Goal: Find specific page/section: Find specific page/section

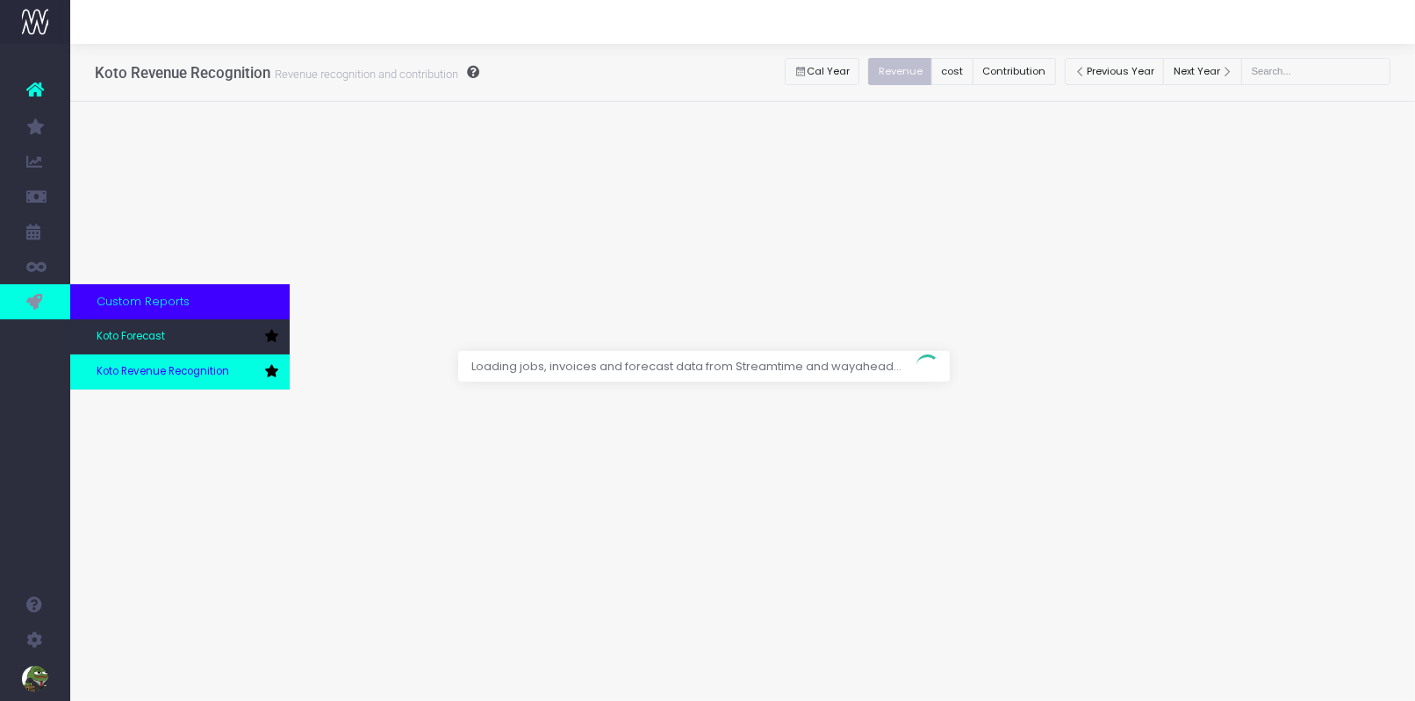
click at [130, 370] on span "Koto Revenue Recognition" at bounding box center [163, 372] width 133 height 16
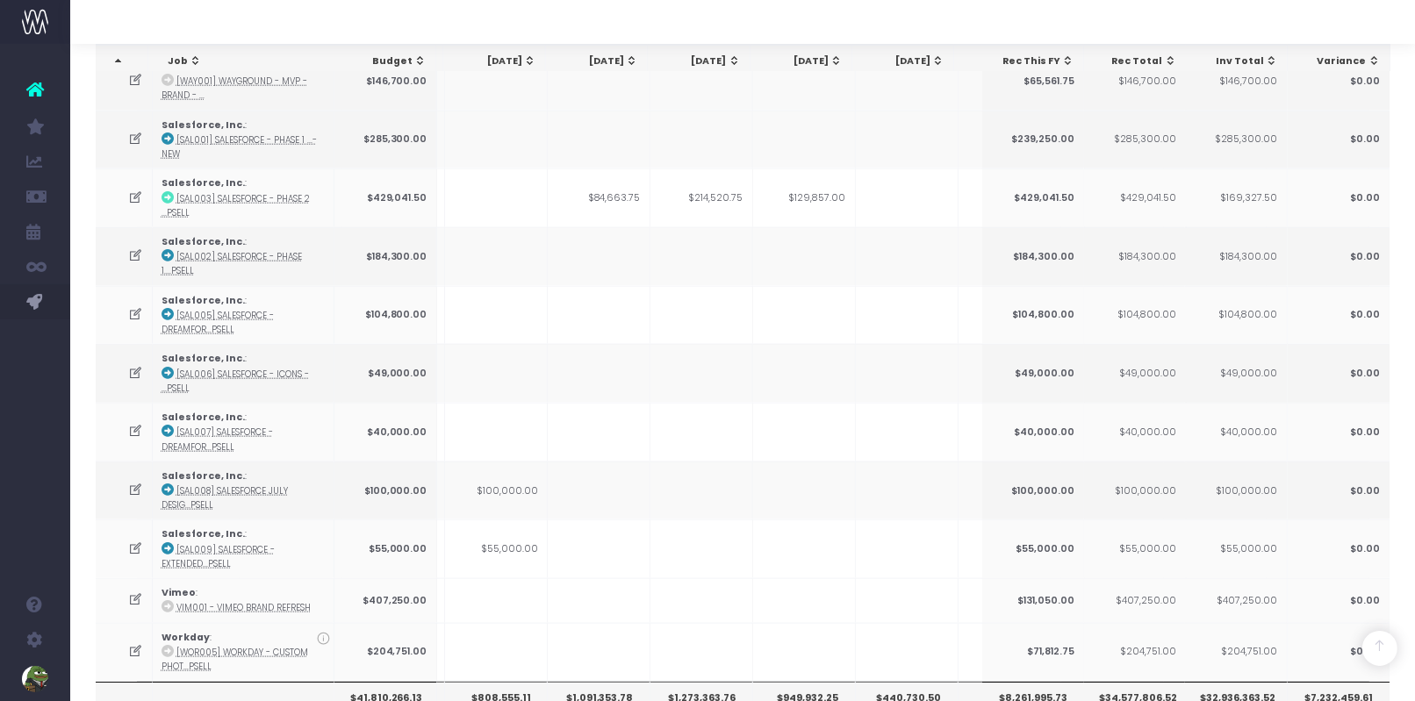
scroll to position [2152, 0]
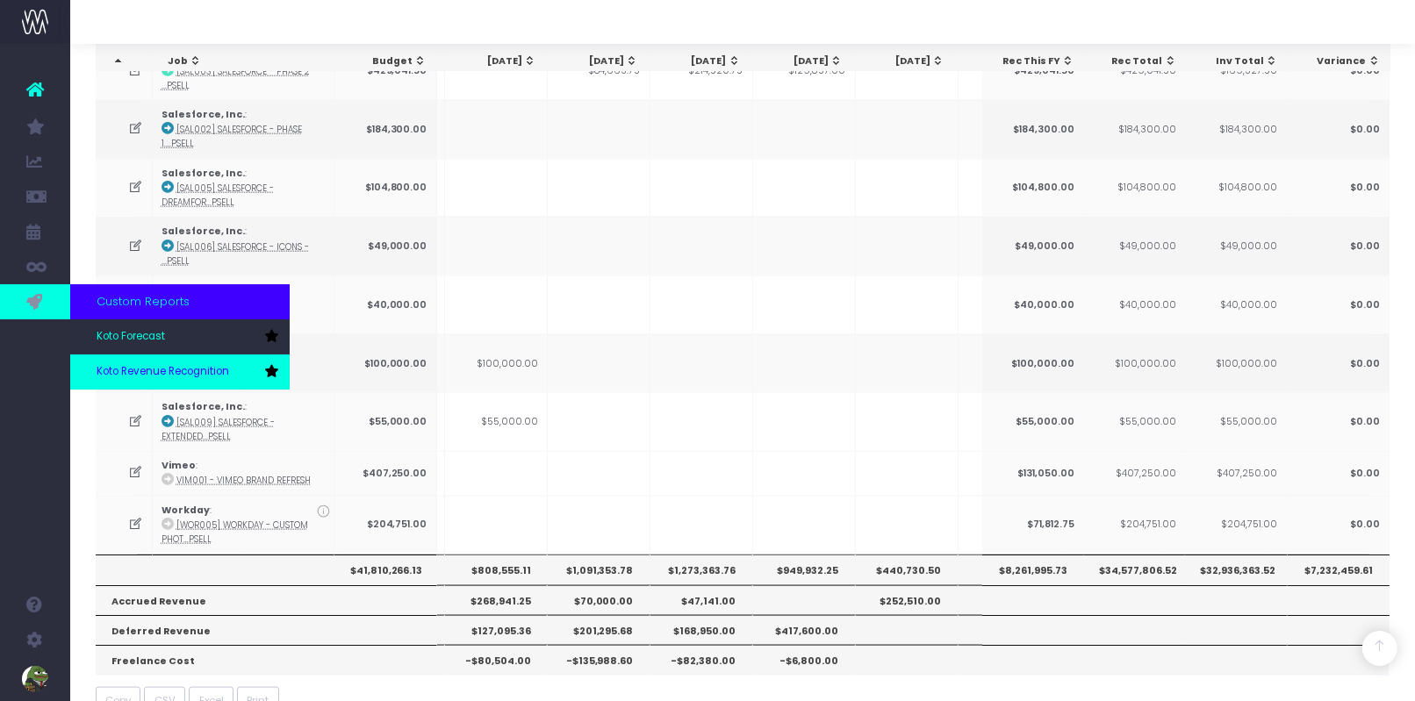
click at [172, 376] on span "Koto Revenue Recognition" at bounding box center [163, 372] width 133 height 16
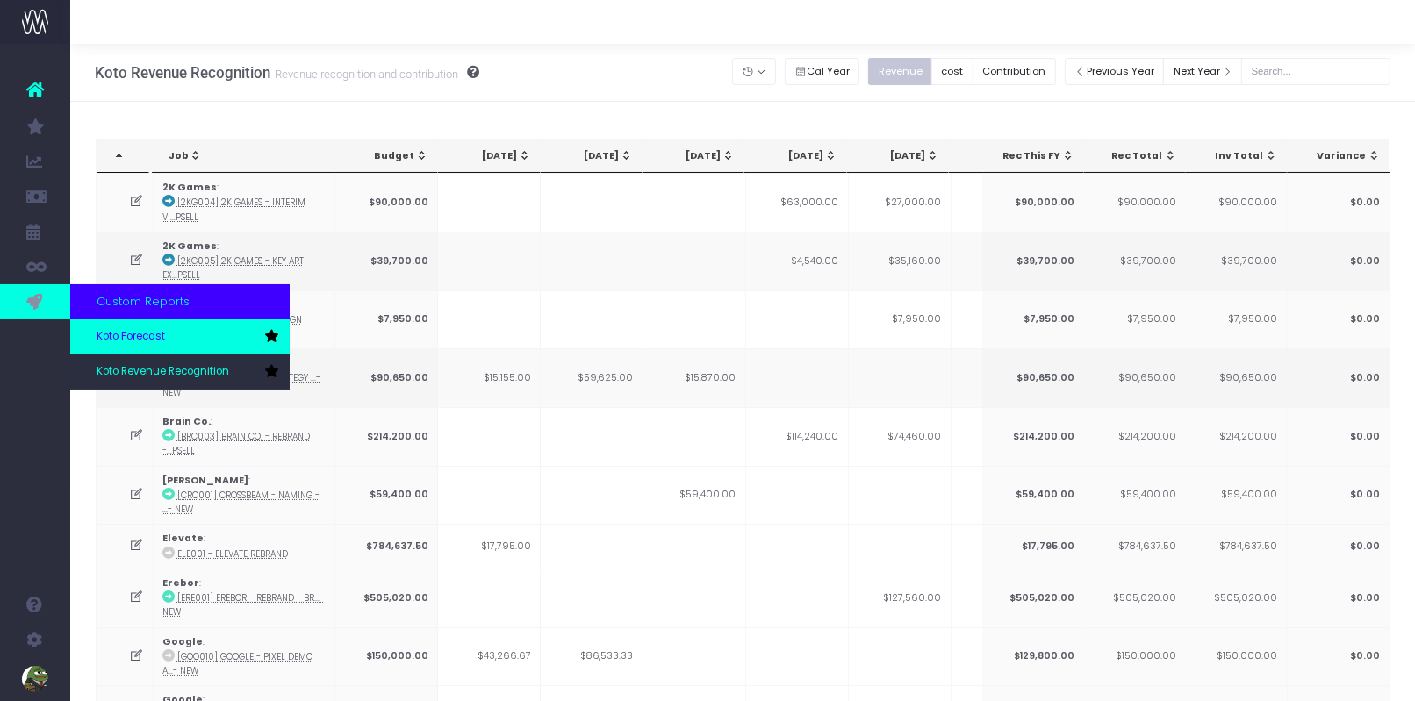
click at [139, 333] on span "Koto Forecast" at bounding box center [131, 337] width 68 height 16
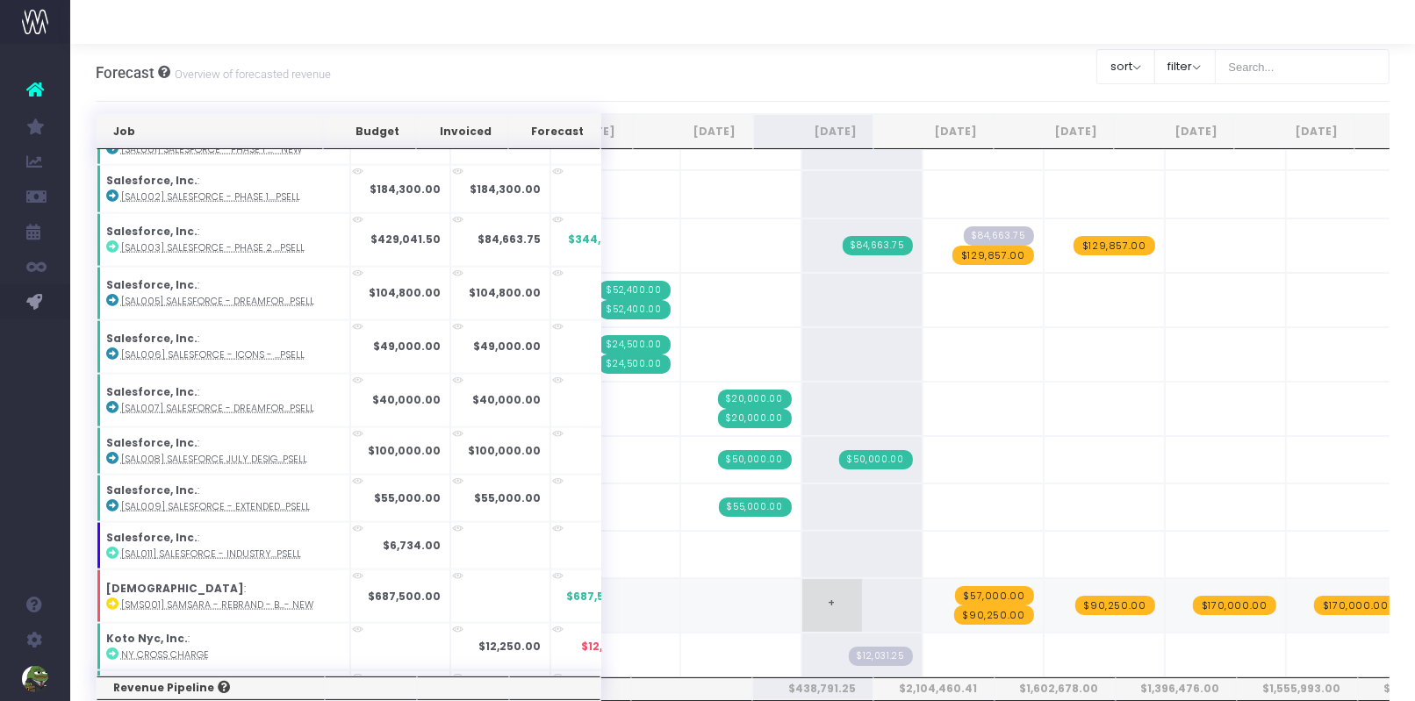
scroll to position [31, 0]
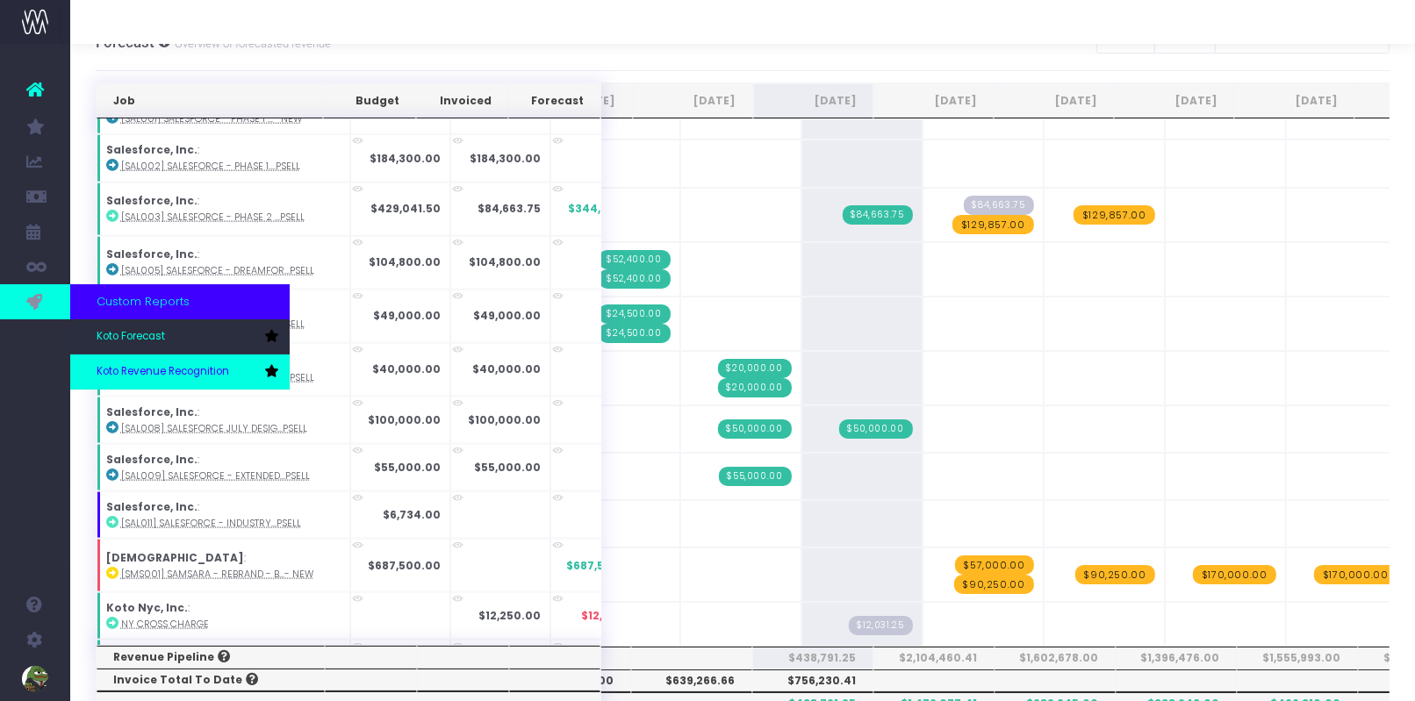
click at [112, 359] on link "Koto Revenue Recognition" at bounding box center [179, 372] width 219 height 35
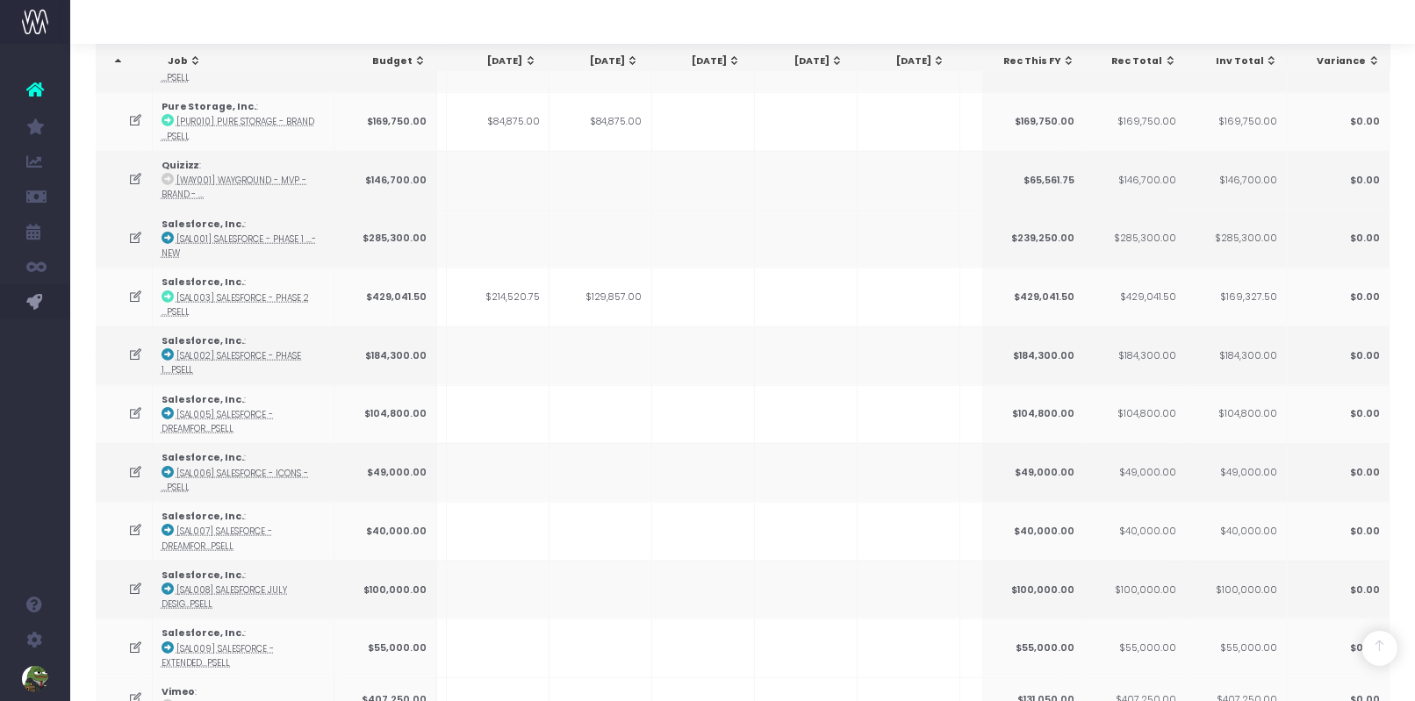
scroll to position [2152, 0]
